Goal: Information Seeking & Learning: Learn about a topic

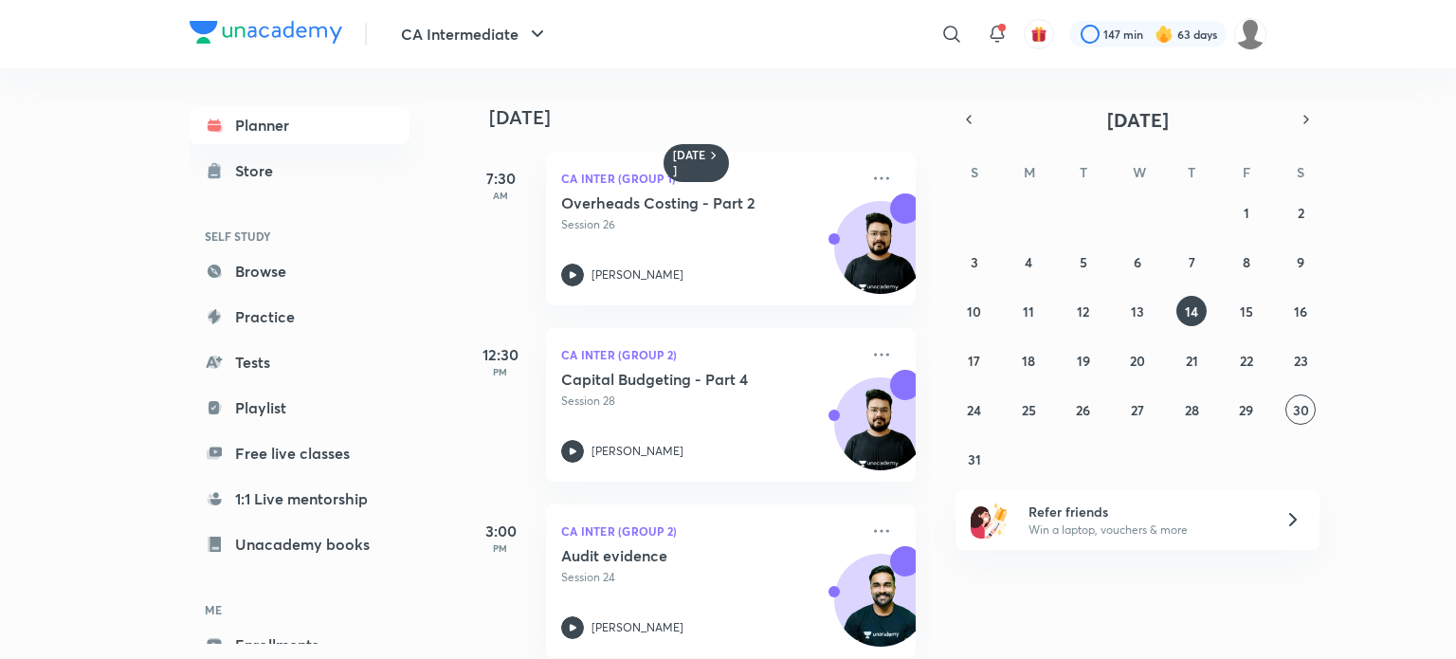
scroll to position [28, 0]
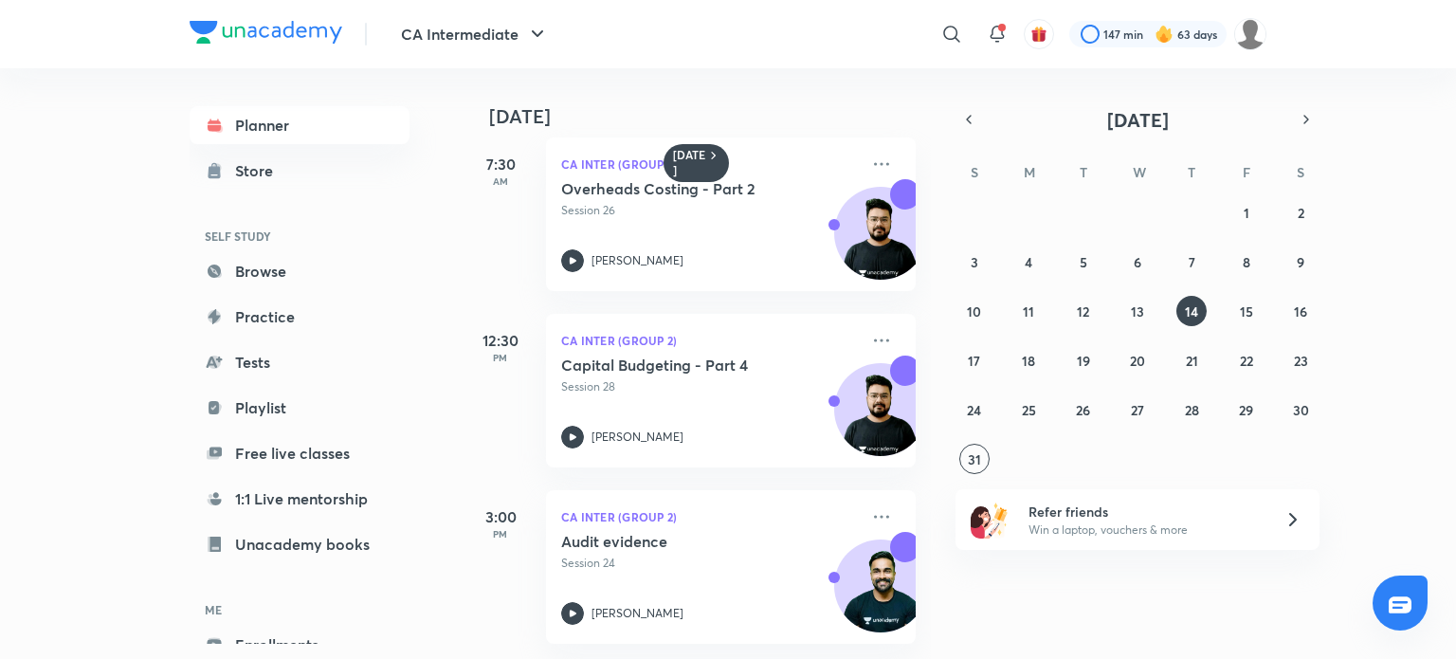
click at [265, 22] on img at bounding box center [266, 32] width 153 height 23
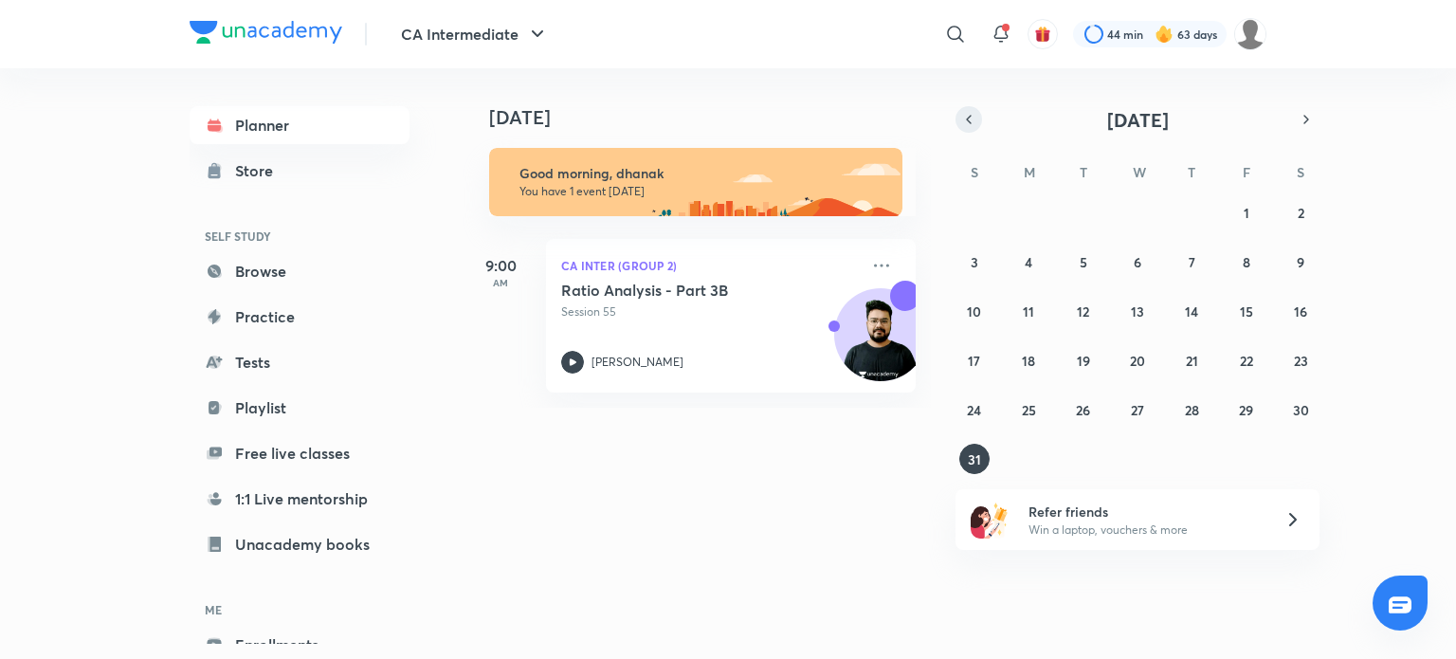
click at [968, 125] on icon "button" at bounding box center [968, 119] width 15 height 17
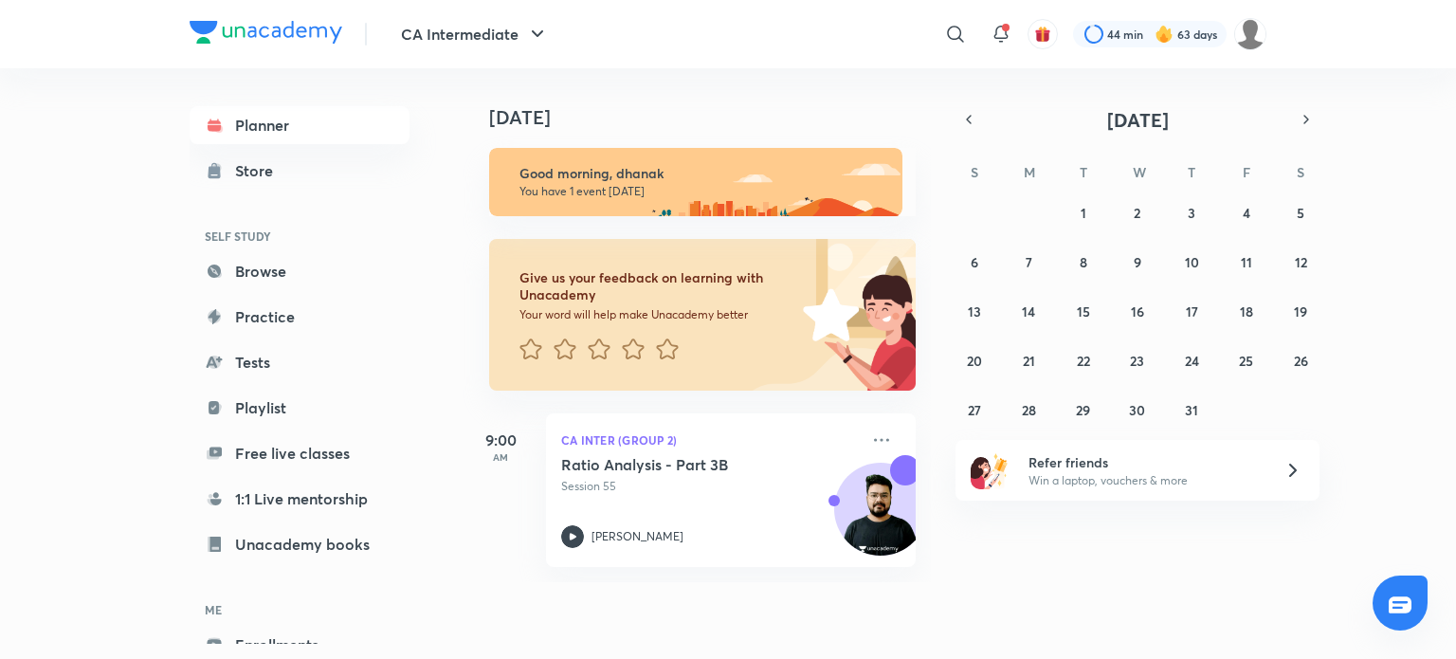
click at [1043, 126] on div "July 2025" at bounding box center [1137, 119] width 364 height 27
click at [1070, 359] on button "22" at bounding box center [1083, 360] width 30 height 30
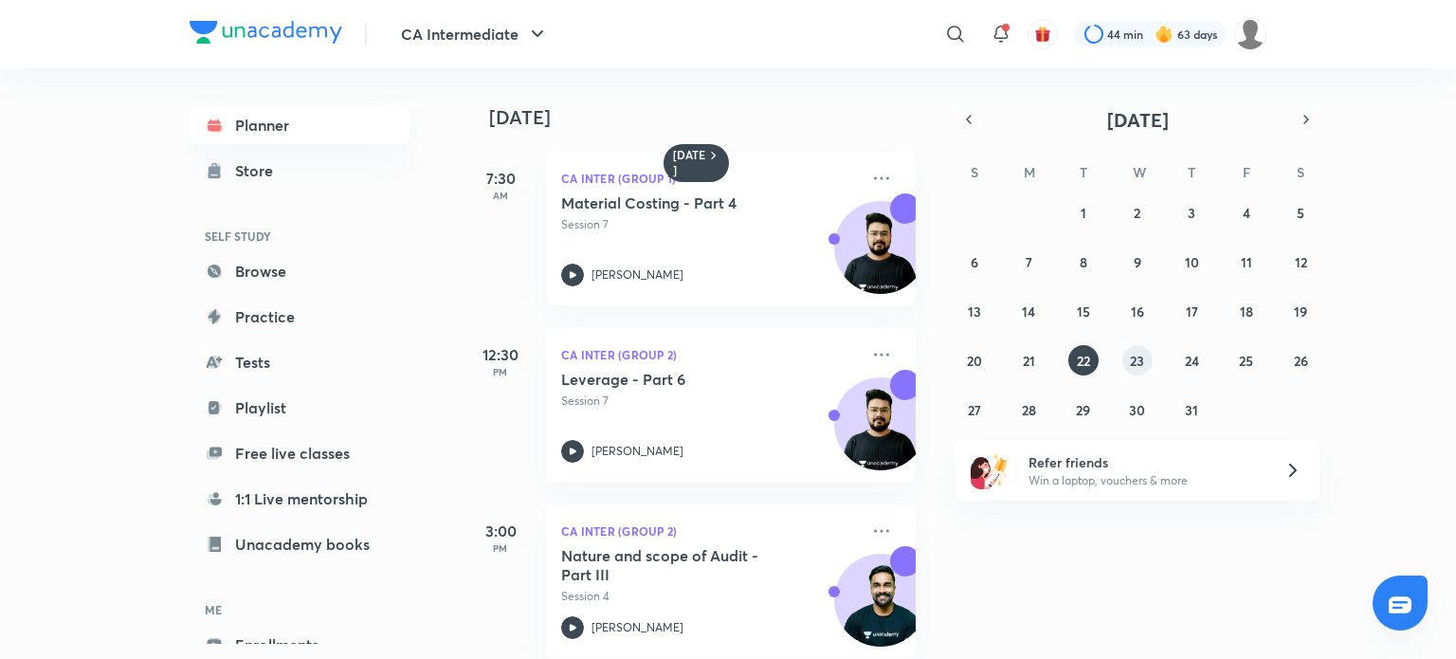
click at [1151, 359] on button "23" at bounding box center [1137, 360] width 30 height 30
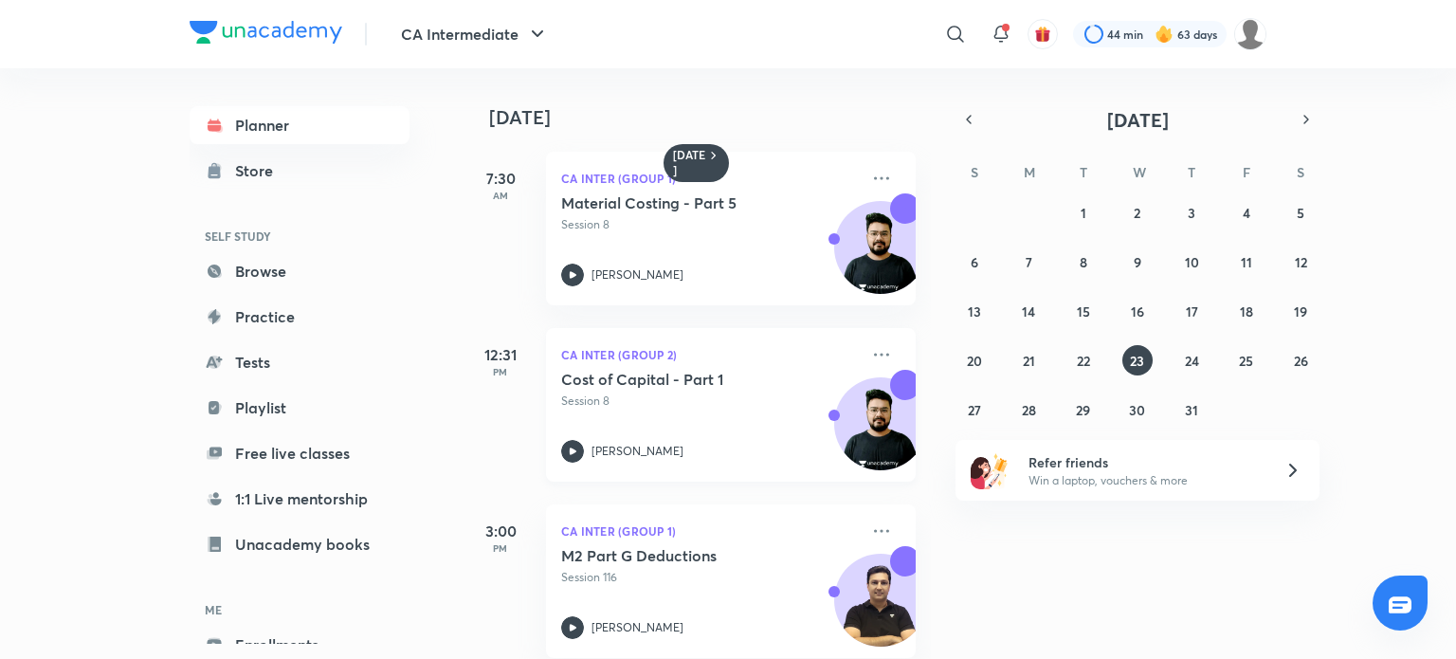
click at [580, 456] on icon at bounding box center [572, 451] width 23 height 23
